Goal: Use online tool/utility: Use online tool/utility

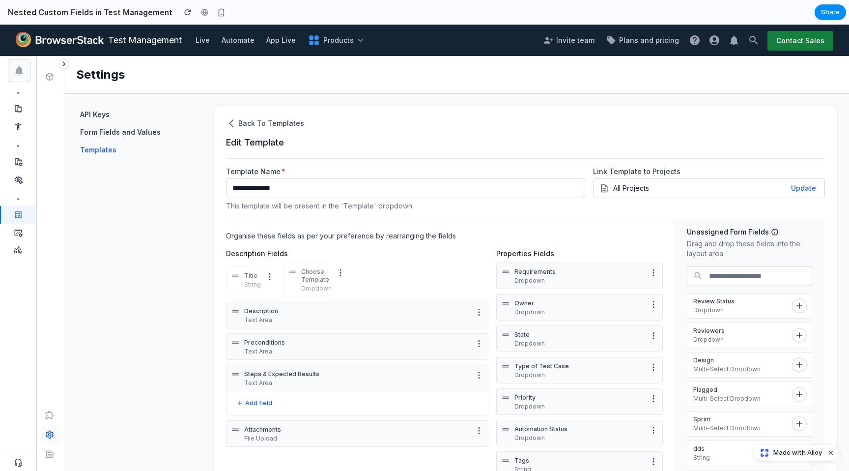
click at [475, 308] on icon "button" at bounding box center [479, 312] width 10 height 10
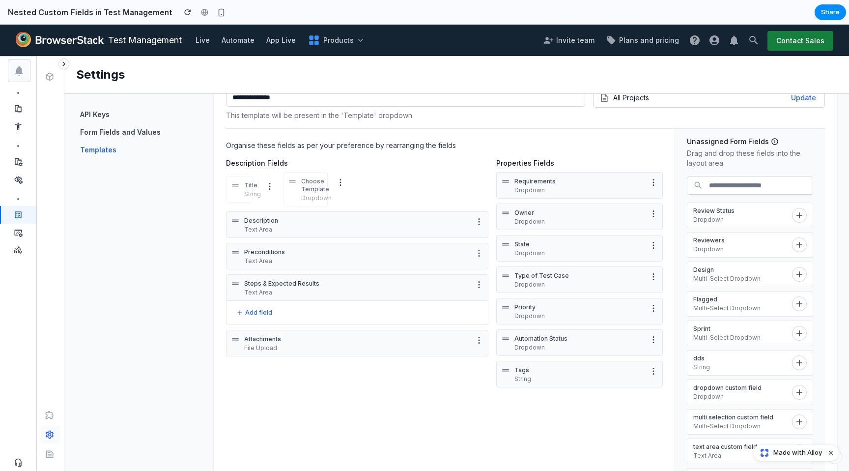
scroll to position [102, 0]
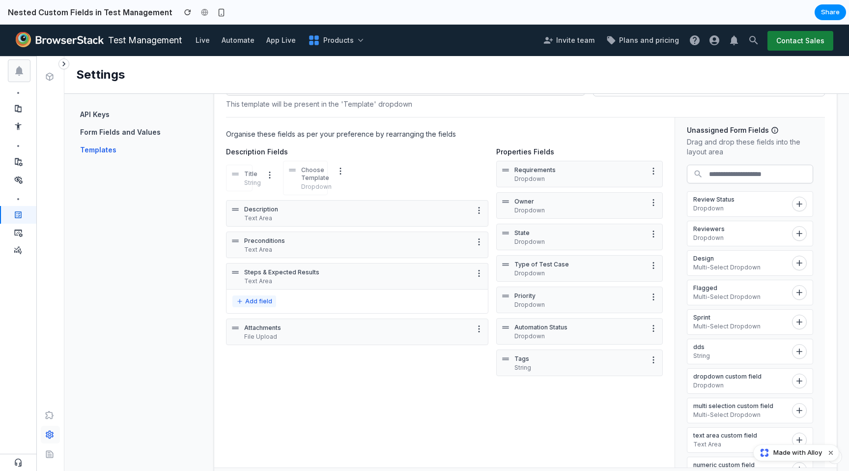
click at [261, 300] on button "Add field" at bounding box center [254, 301] width 44 height 12
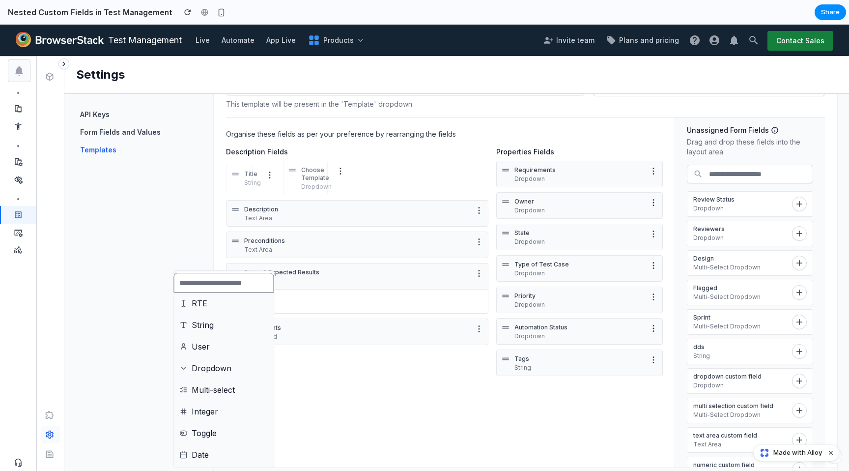
click at [215, 343] on li "User" at bounding box center [224, 346] width 96 height 17
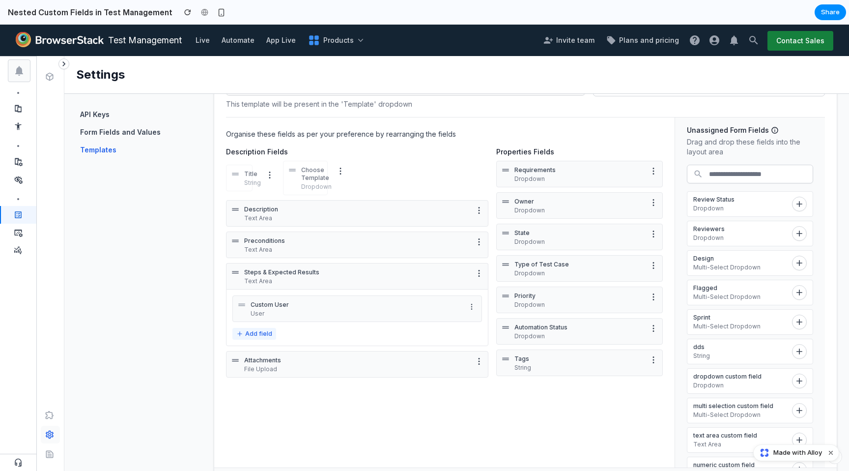
click at [267, 335] on button "Add field" at bounding box center [254, 334] width 44 height 12
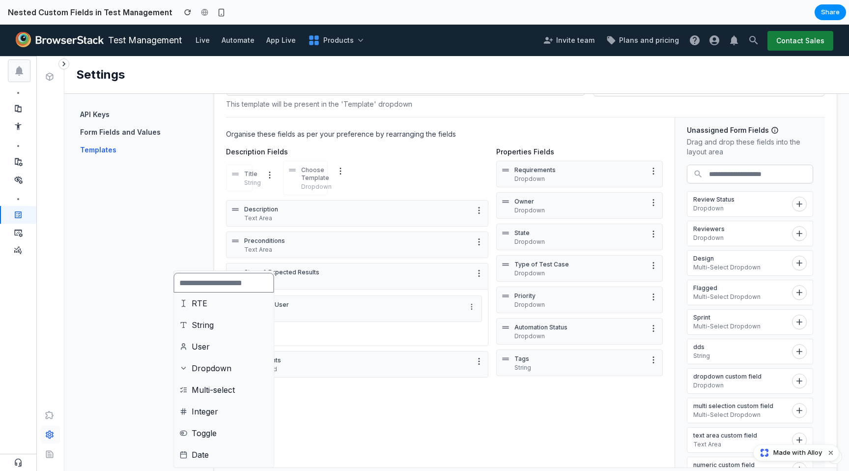
click at [227, 329] on li "String" at bounding box center [224, 325] width 96 height 17
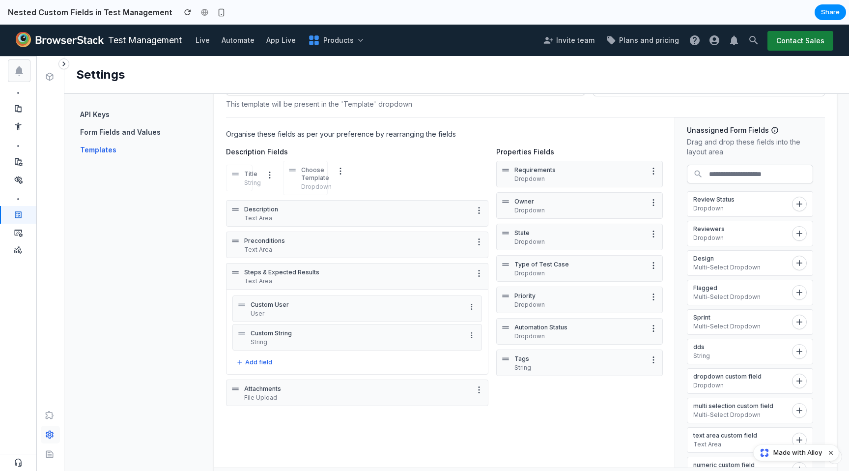
click at [475, 334] on icon "More options" at bounding box center [472, 335] width 8 height 8
click at [321, 336] on div "Move up Move to top Move down Move to bottom Remove Field" at bounding box center [424, 248] width 849 height 446
click at [306, 246] on p "Text Area" at bounding box center [357, 250] width 226 height 8
click at [480, 242] on icon "button" at bounding box center [479, 242] width 10 height 10
click at [483, 240] on icon "button" at bounding box center [479, 242] width 10 height 10
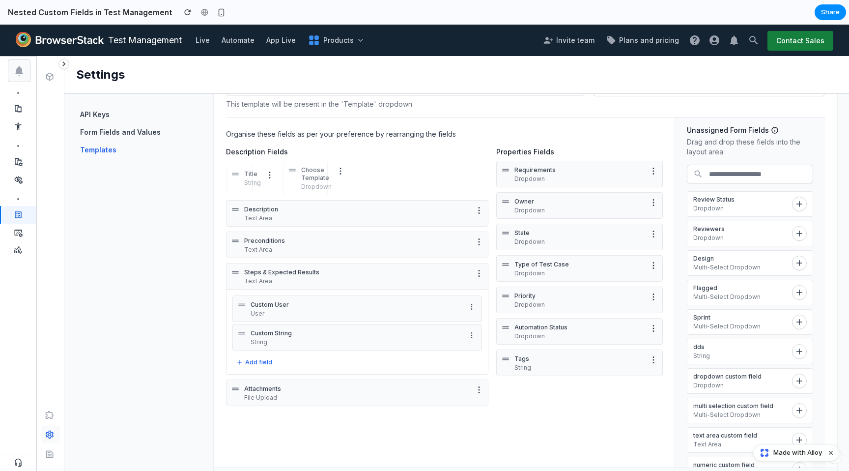
click at [657, 236] on icon "button" at bounding box center [654, 234] width 10 height 10
click at [129, 135] on span "Form Fields and Values" at bounding box center [120, 132] width 81 height 10
click at [270, 176] on icon "button" at bounding box center [270, 175] width 10 height 10
click at [337, 172] on icon "button" at bounding box center [341, 171] width 10 height 10
click at [309, 175] on p "Choose Template" at bounding box center [316, 174] width 30 height 16
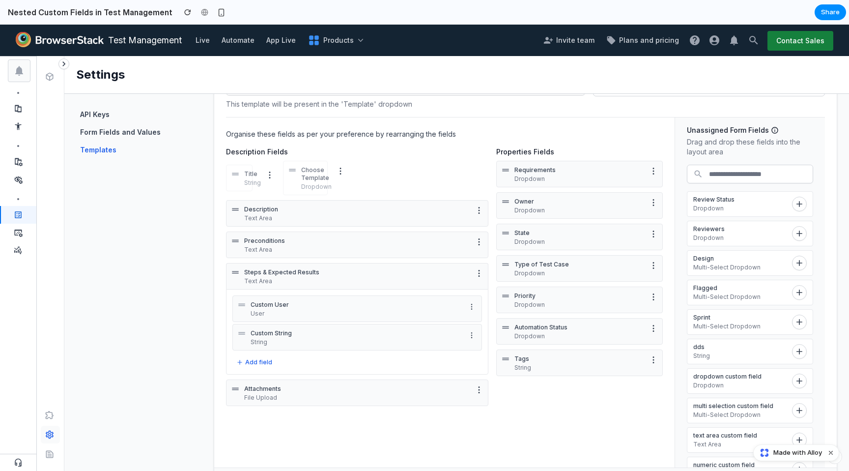
click at [287, 207] on p "Description" at bounding box center [357, 209] width 226 height 8
click at [479, 211] on icon "button" at bounding box center [479, 210] width 10 height 10
click at [390, 216] on p "Text Area" at bounding box center [357, 218] width 226 height 8
click at [476, 270] on icon "button" at bounding box center [479, 273] width 10 height 10
click at [326, 406] on div "Description Text Area Preconditions Text Area Steps & Expected Results Text Are…" at bounding box center [357, 304] width 262 height 209
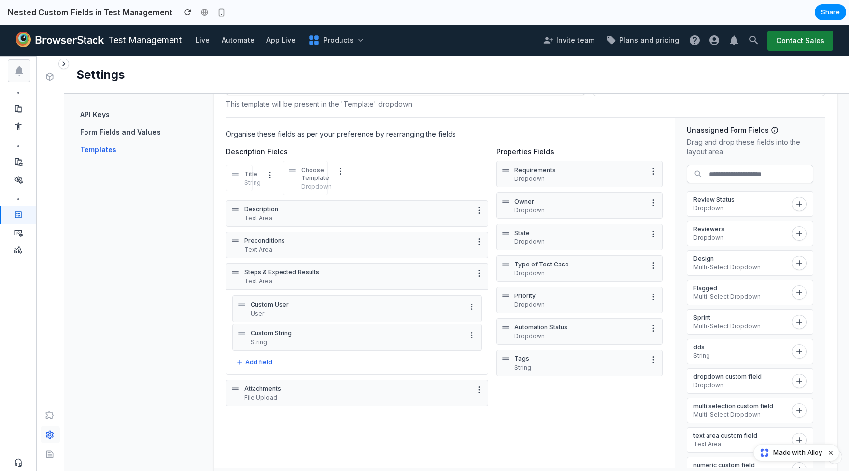
click at [475, 392] on icon "button" at bounding box center [479, 390] width 10 height 10
click at [284, 406] on div "Description Text Area Preconditions Text Area Steps & Expected Results Text Are…" at bounding box center [357, 304] width 262 height 209
click at [251, 360] on button "Add field" at bounding box center [254, 362] width 44 height 12
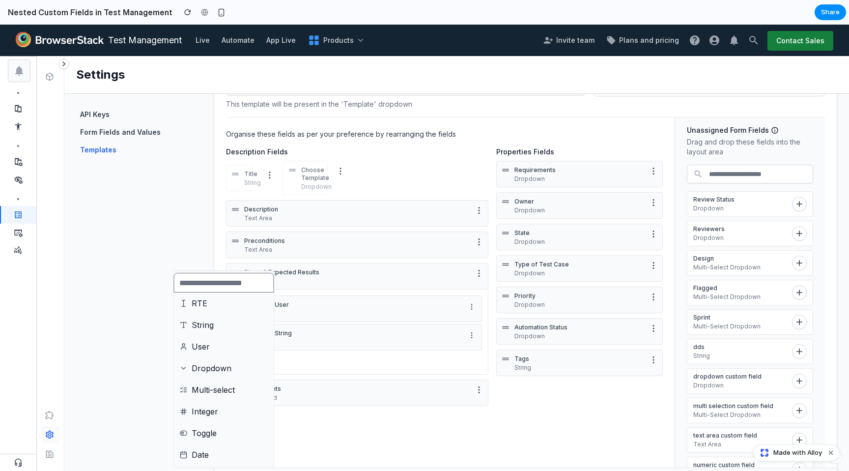
click at [218, 383] on li "Multi-select" at bounding box center [224, 389] width 96 height 17
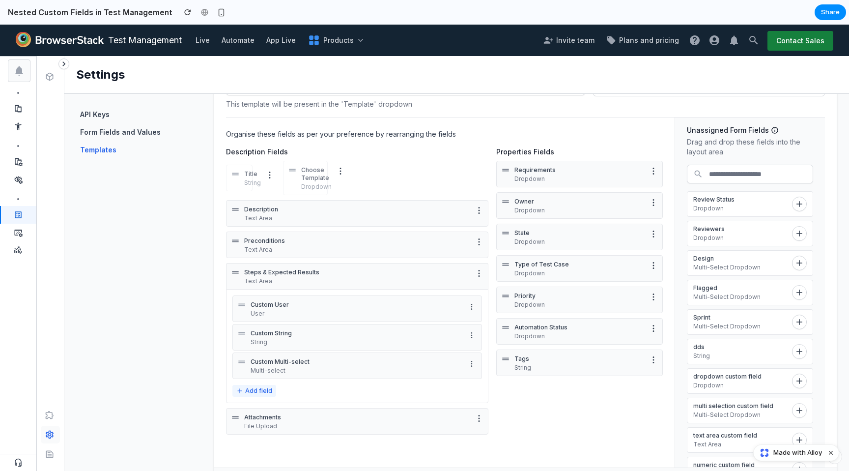
click at [262, 389] on button "Add field" at bounding box center [254, 391] width 44 height 12
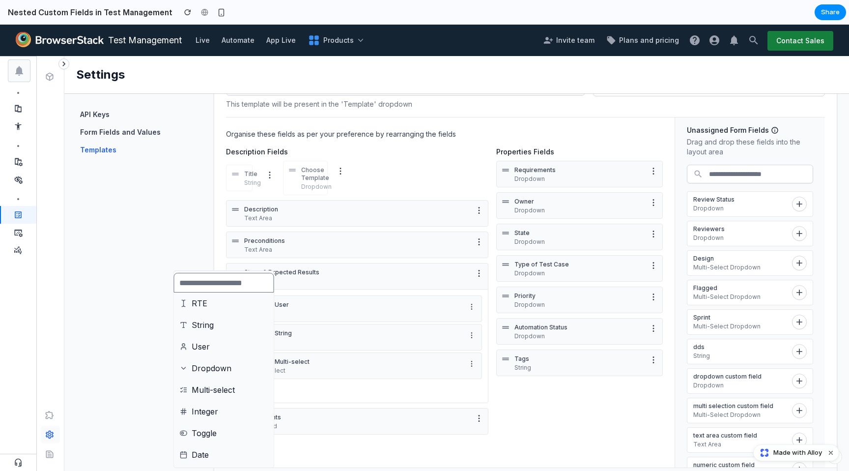
click at [795, 292] on div "RTE String User Dropdown Multi-select Integer Toggle Date" at bounding box center [424, 248] width 849 height 446
